Goal: Information Seeking & Learning: Learn about a topic

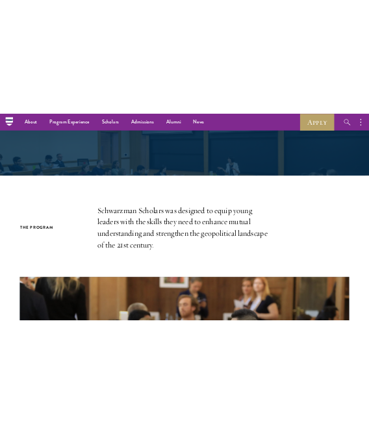
scroll to position [199, 0]
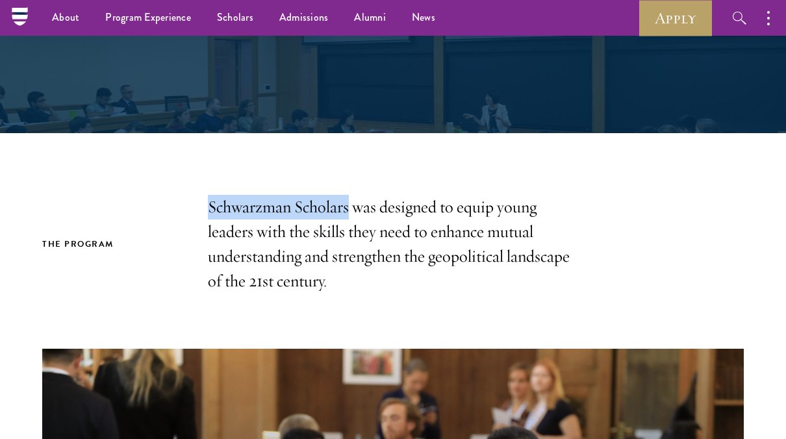
drag, startPoint x: 205, startPoint y: 203, endPoint x: 347, endPoint y: 201, distance: 142.2
click at [347, 201] on div "The Program Schwarzman Scholars was designed to equip young leaders with the sk…" at bounding box center [392, 244] width 701 height 99
copy p "Schwarzman Scholars"
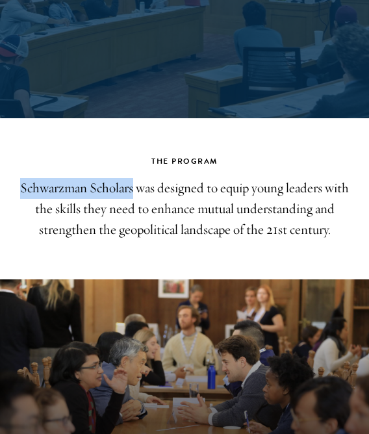
scroll to position [196, 0]
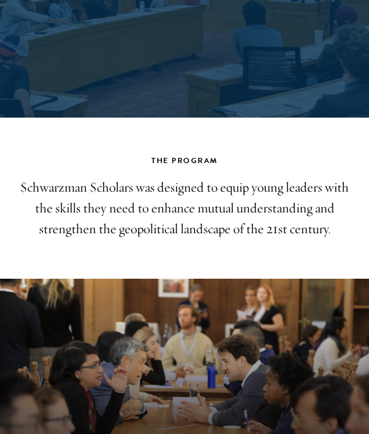
click at [198, 198] on p "Schwarzman Scholars was designed to equip young leaders with the skills they ne…" at bounding box center [184, 208] width 343 height 62
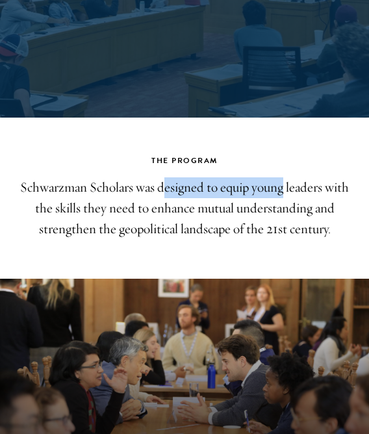
drag, startPoint x: 161, startPoint y: 190, endPoint x: 282, endPoint y: 194, distance: 121.5
click at [282, 194] on p "Schwarzman Scholars was designed to equip young leaders with the skills they ne…" at bounding box center [184, 208] width 343 height 62
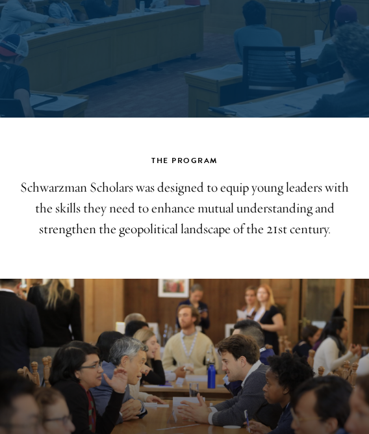
drag, startPoint x: 282, startPoint y: 194, endPoint x: 213, endPoint y: 205, distance: 70.4
click at [213, 205] on p "Schwarzman Scholars was designed to equip young leaders with the skills they ne…" at bounding box center [184, 208] width 343 height 62
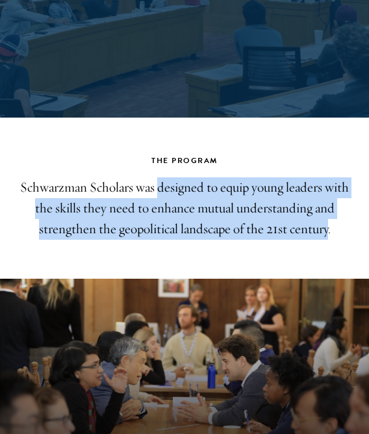
drag, startPoint x: 156, startPoint y: 185, endPoint x: 329, endPoint y: 229, distance: 178.3
click at [329, 229] on p "Schwarzman Scholars was designed to equip young leaders with the skills they ne…" at bounding box center [184, 208] width 343 height 62
copy p "designed to equip young leaders with the skills they need to enhance mutual und…"
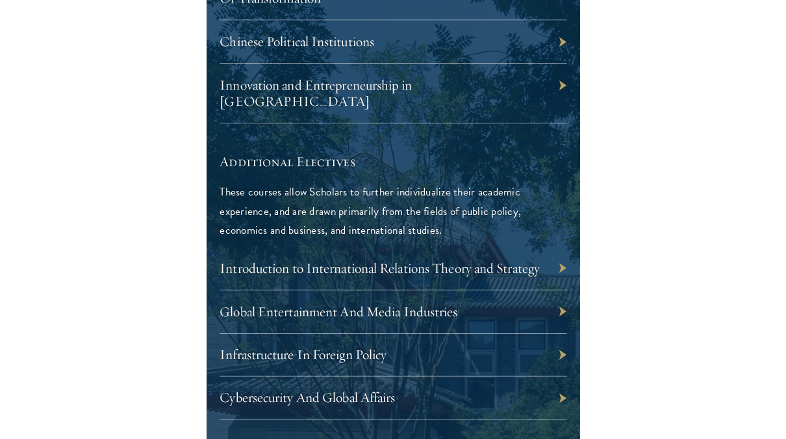
scroll to position [3735, 0]
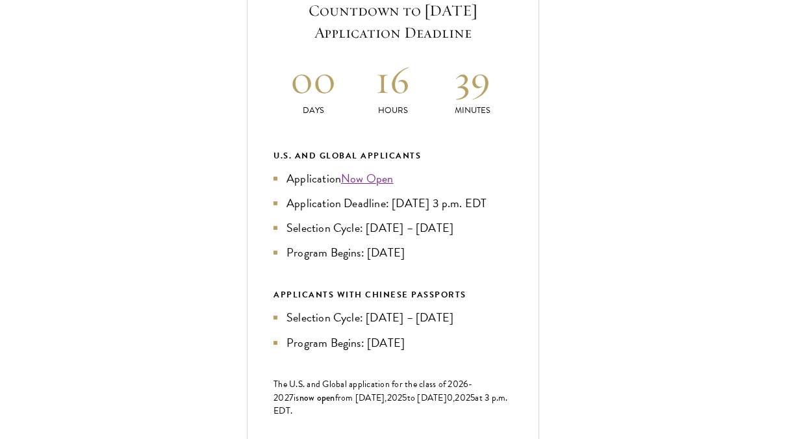
scroll to position [540, 0]
drag, startPoint x: 394, startPoint y: 245, endPoint x: 394, endPoint y: 225, distance: 20.8
click at [368, 212] on li "Application Deadline: Sept 10, 2025 at 3 p.m. EDT" at bounding box center [392, 203] width 239 height 18
drag, startPoint x: 390, startPoint y: 223, endPoint x: 380, endPoint y: 241, distance: 20.4
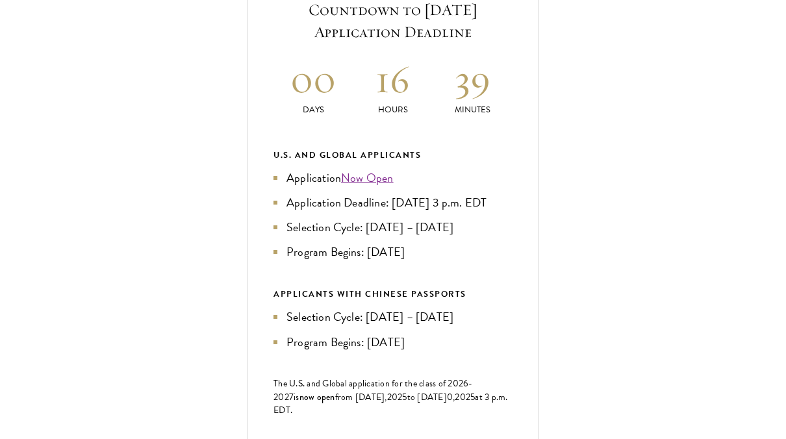
click at [368, 212] on li "Application Deadline: Sept 10, 2025 at 3 p.m. EDT" at bounding box center [392, 203] width 239 height 18
copy li "Sept 10, 2025 at 3 p.m. EDT"
